Goal: Task Accomplishment & Management: Manage account settings

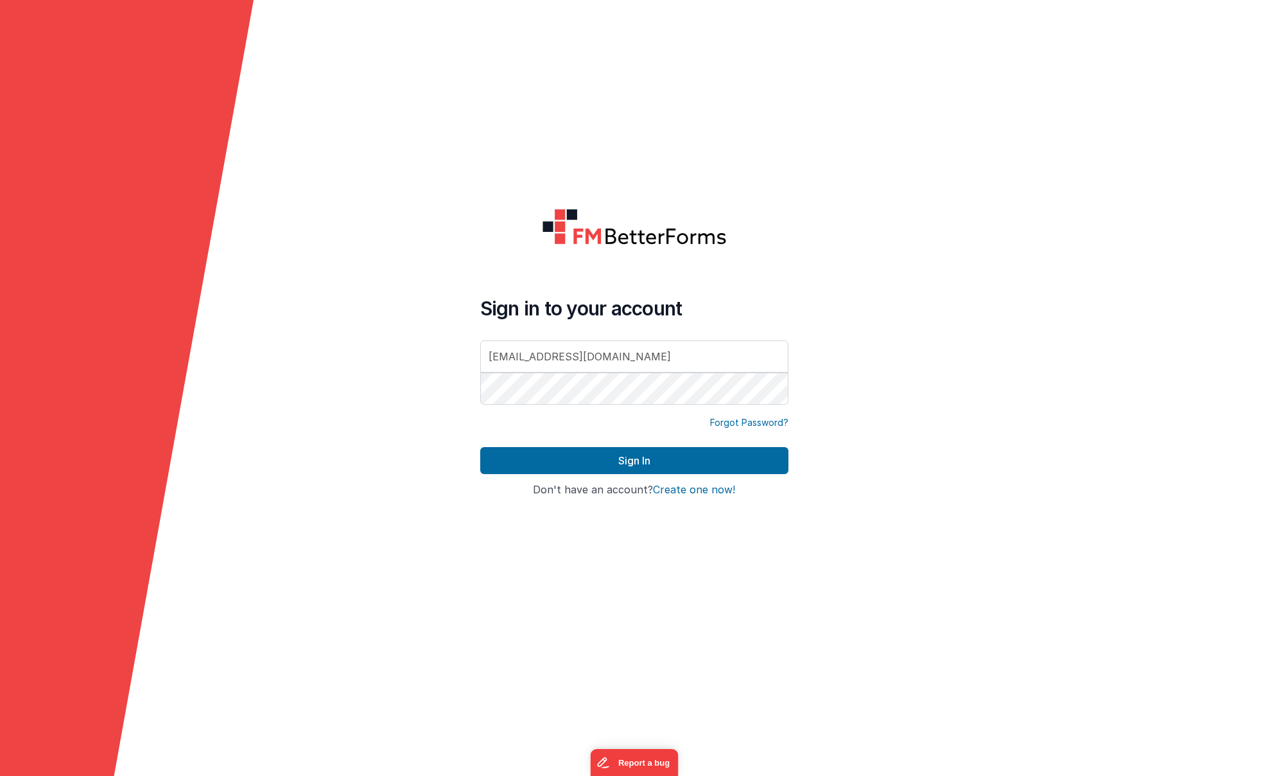
type input "[EMAIL_ADDRESS][DOMAIN_NAME]"
click at [649, 456] on button "Sign In" at bounding box center [634, 460] width 308 height 27
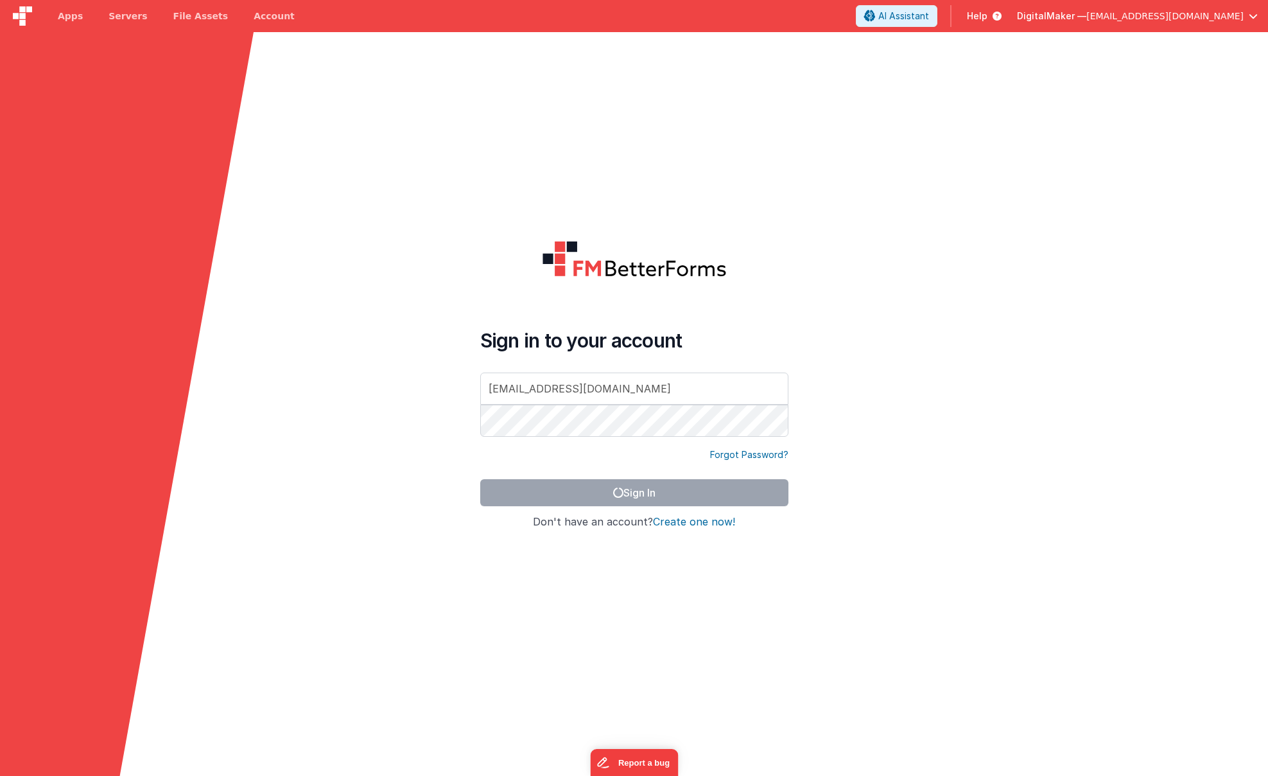
click at [1183, 15] on span "[EMAIL_ADDRESS][DOMAIN_NAME]" at bounding box center [1164, 16] width 157 height 13
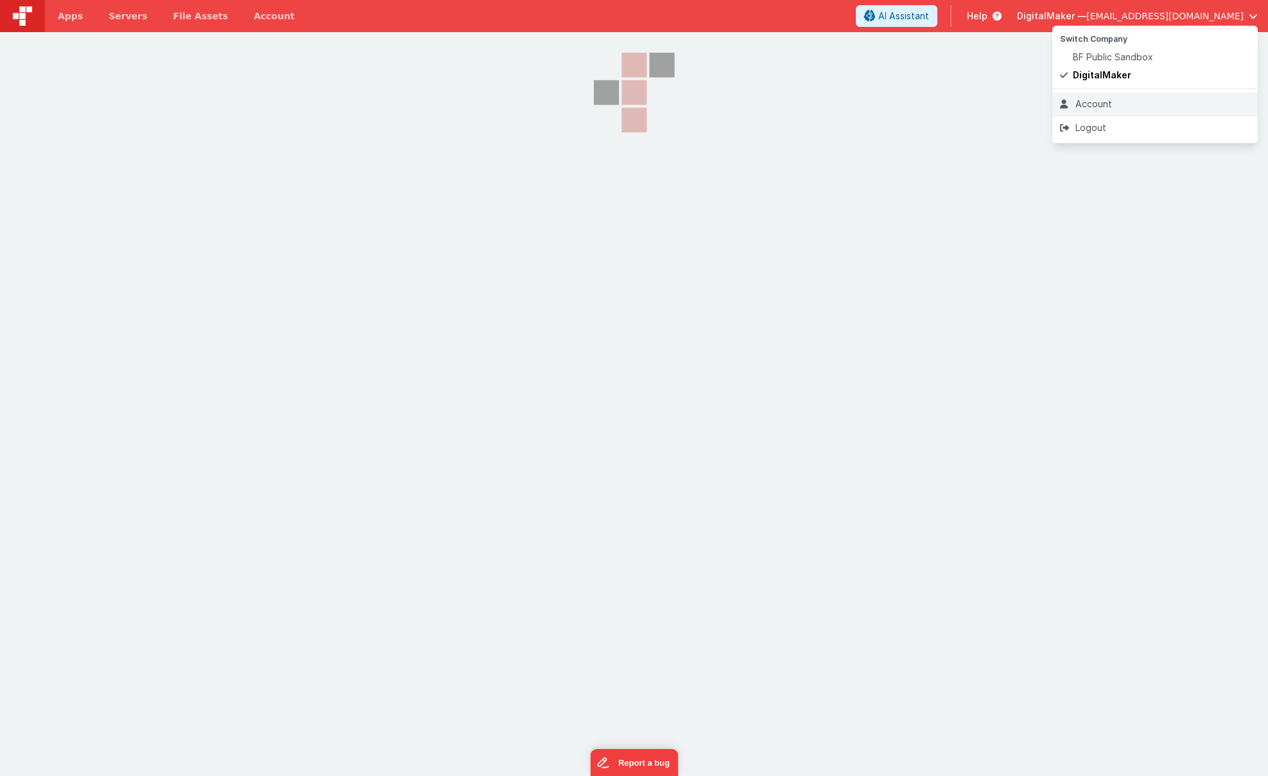
click at [1112, 100] on div "Account" at bounding box center [1155, 104] width 190 height 13
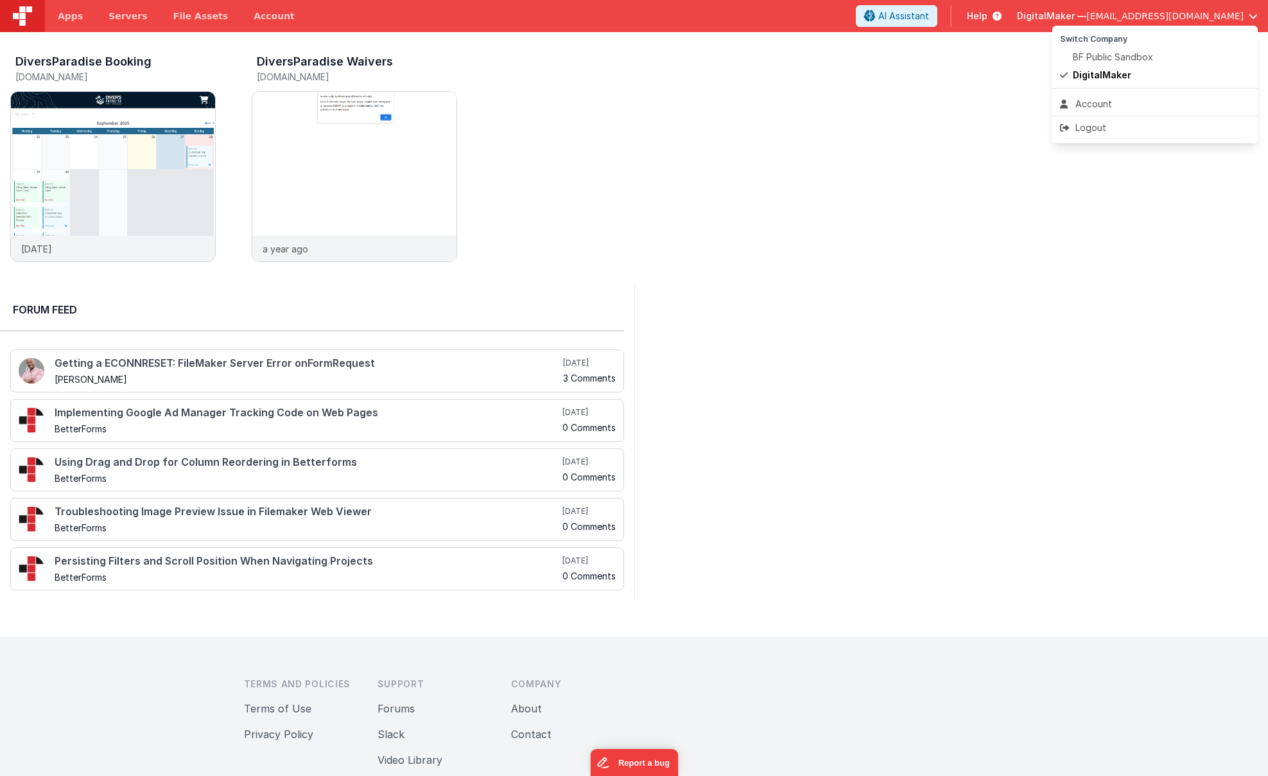
click at [252, 14] on button at bounding box center [634, 388] width 1268 height 776
click at [252, 14] on link "Account" at bounding box center [274, 16] width 67 height 32
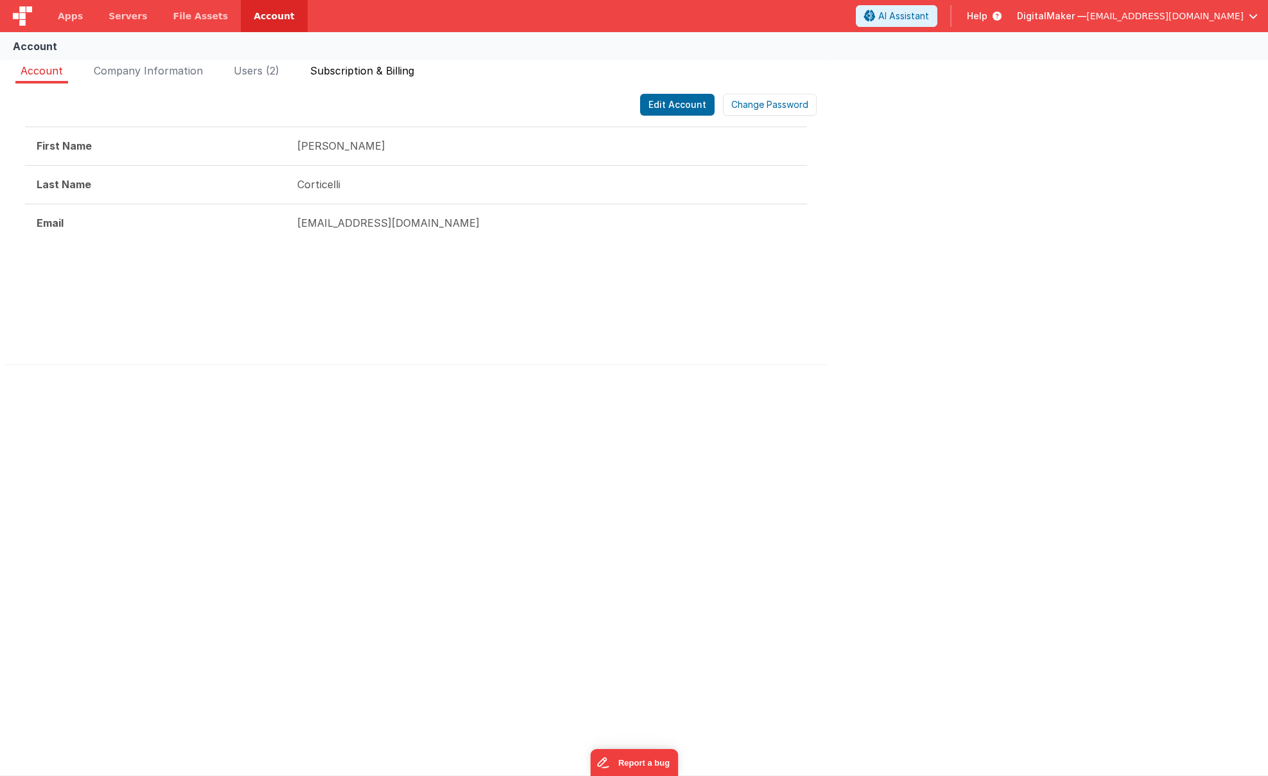
click at [331, 69] on span "Subscription & Billing" at bounding box center [362, 70] width 104 height 13
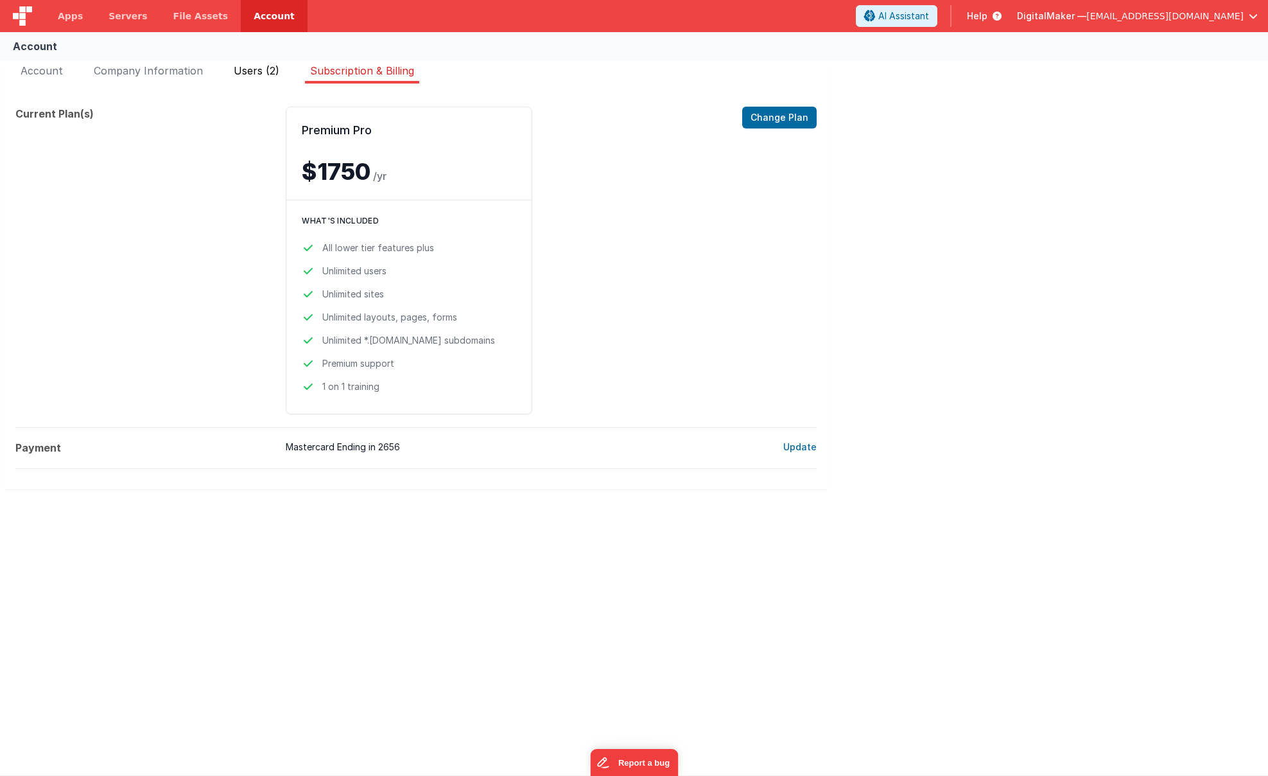
click at [260, 71] on span "Users (2)" at bounding box center [257, 70] width 46 height 13
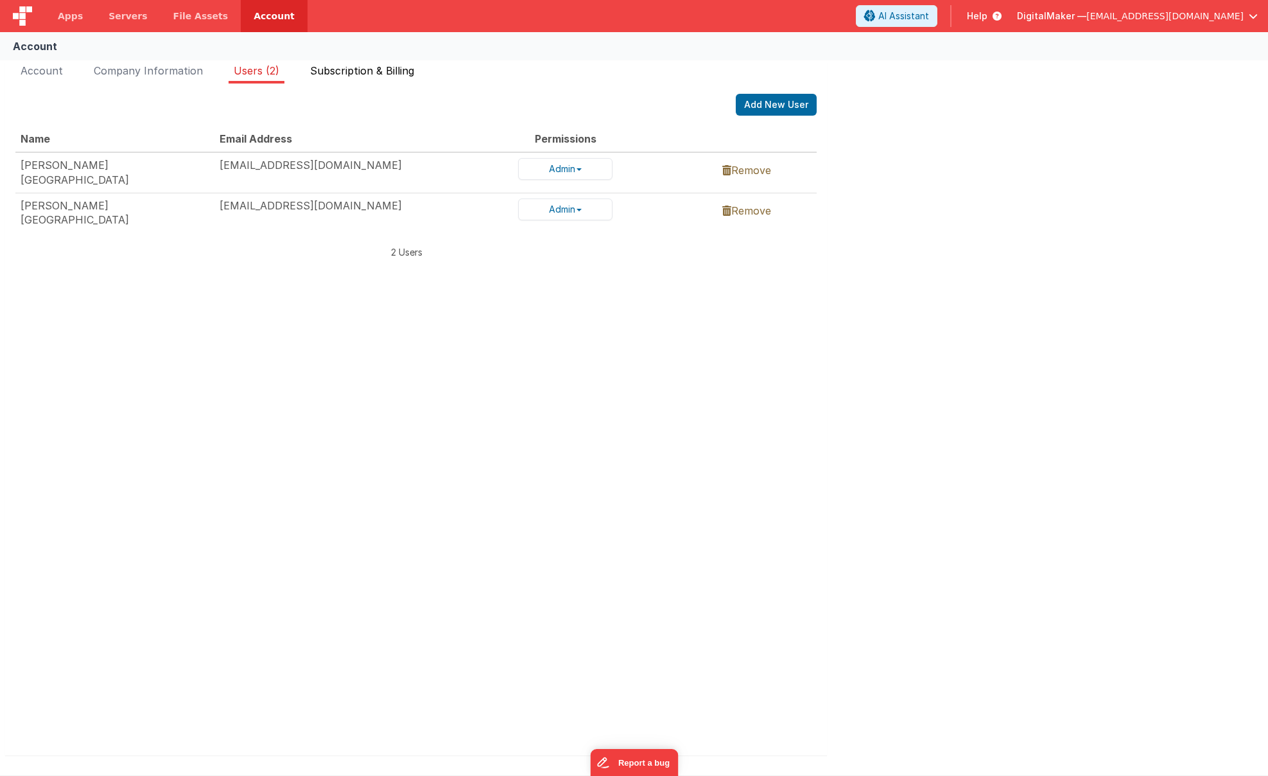
click at [308, 64] on li "Subscription & Billing" at bounding box center [362, 73] width 114 height 21
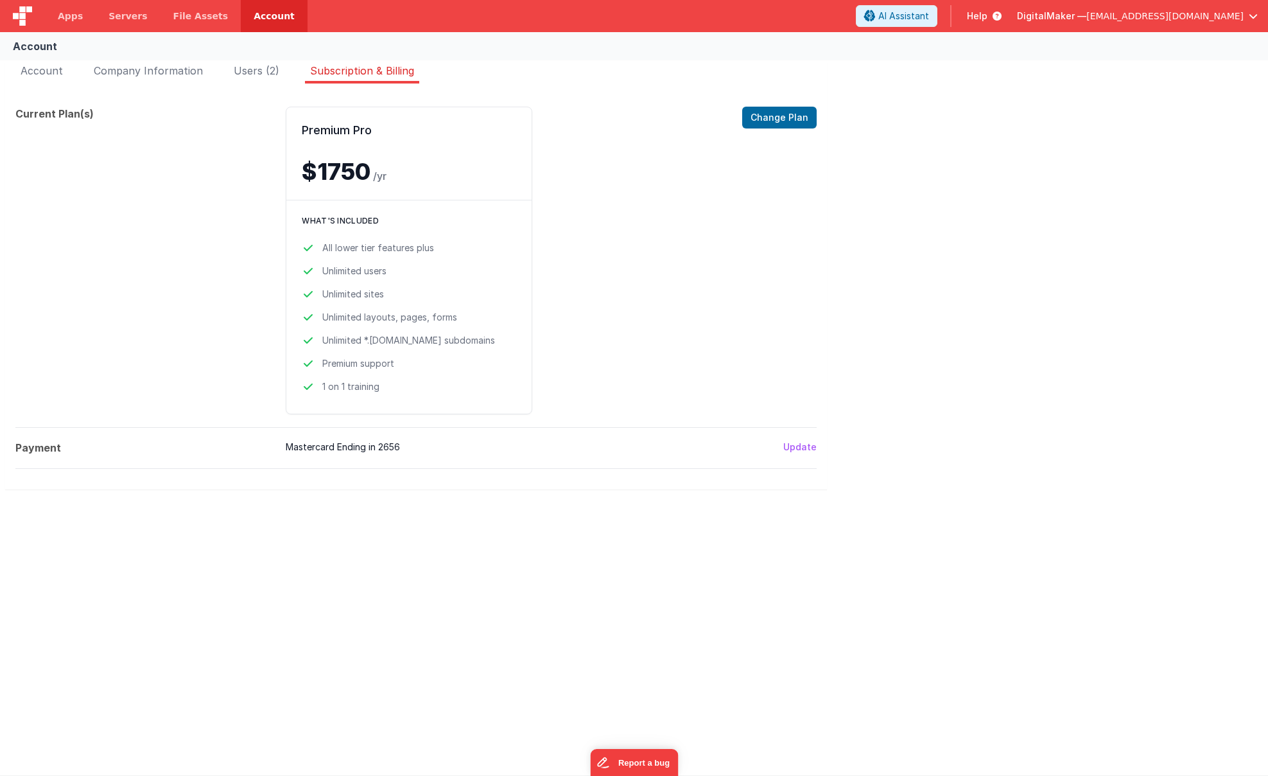
click at [803, 445] on button "Update" at bounding box center [799, 446] width 33 height 13
